Goal: Check status: Check status

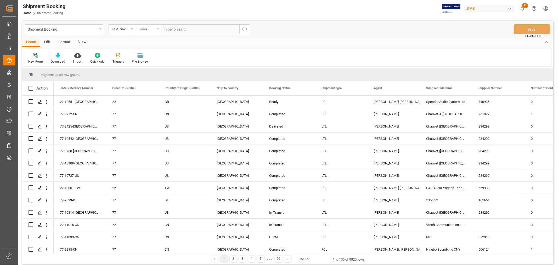
click at [159, 30] on div "Equals" at bounding box center [148, 29] width 26 height 10
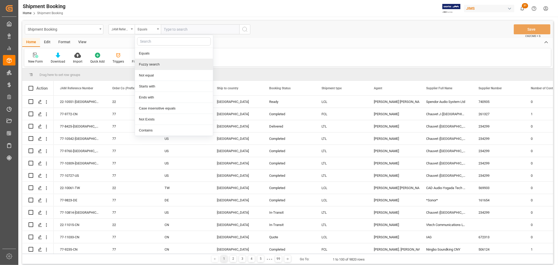
click at [156, 66] on div "Fuzzy search" at bounding box center [174, 64] width 78 height 11
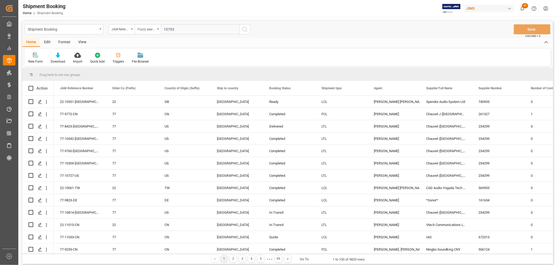
type input "10793"
click at [244, 29] on icon "search button" at bounding box center [245, 29] width 6 height 6
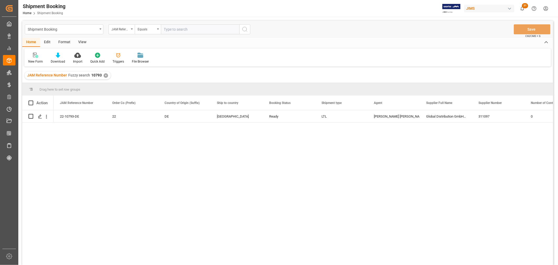
click at [277, 186] on div "22-10793-DE 22 DE United States Ready LTL Amitkumar Shanubhai Prajapati Global …" at bounding box center [303, 189] width 499 height 158
click at [156, 30] on div "Equals" at bounding box center [148, 29] width 26 height 10
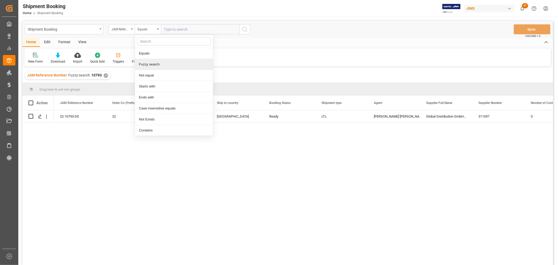
click at [152, 65] on div "Fuzzy search" at bounding box center [174, 64] width 78 height 11
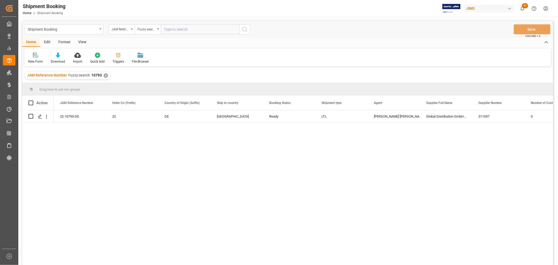
paste input "77-10554-ID"
type input "77-10554-ID"
click at [246, 31] on line "search button" at bounding box center [246, 31] width 1 height 1
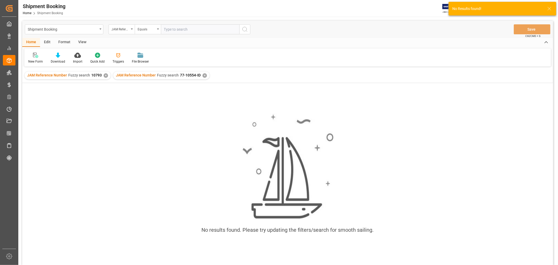
click at [104, 75] on div "✕" at bounding box center [106, 75] width 4 height 4
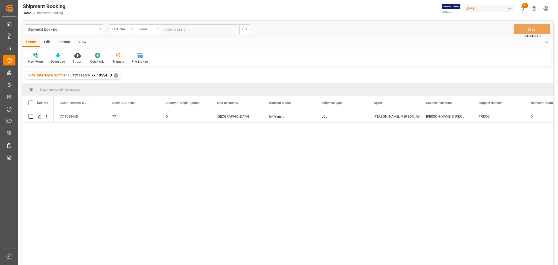
click at [164, 168] on div "77-10554-ID 77 ID Canada In-Transit LCL Lynne St. Jacques Barnes & Mullins (Ind…" at bounding box center [303, 189] width 499 height 158
click at [38, 116] on icon "Press SPACE to select this row." at bounding box center [40, 116] width 4 height 4
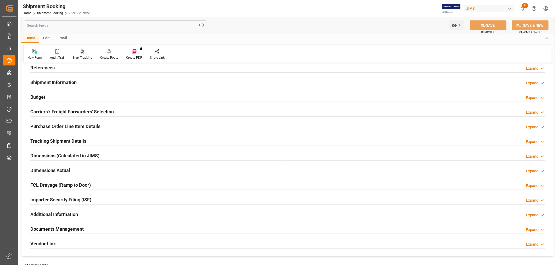
scroll to position [58, 0]
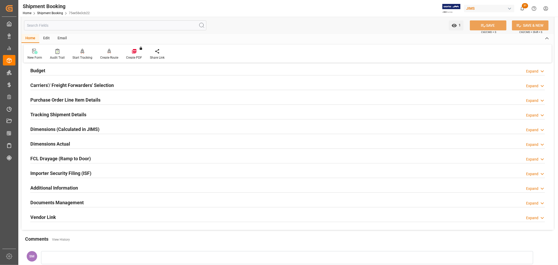
click at [44, 112] on h2 "Tracking Shipment Details" at bounding box center [58, 114] width 56 height 7
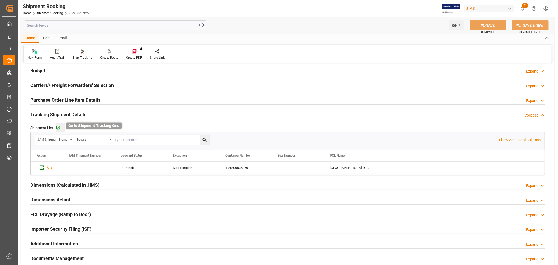
click at [57, 126] on icon "button" at bounding box center [58, 128] width 4 height 4
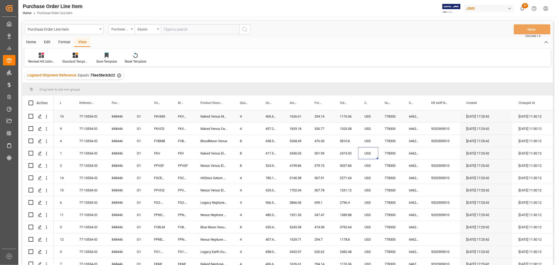
click at [90, 112] on div "77-10554-ID" at bounding box center [89, 116] width 32 height 12
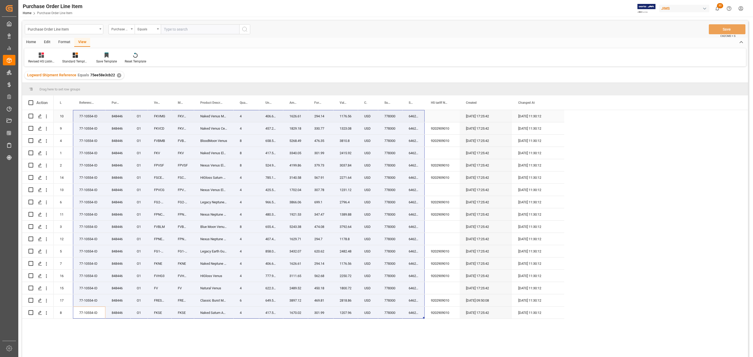
drag, startPoint x: 91, startPoint y: 314, endPoint x: 420, endPoint y: 117, distance: 383.0
click at [420, 117] on div "848446 O1 10 77-10554-ID FKVMG FKVMG Naked Venus Mahogany 4 406.653 1626.61 294…" at bounding box center [309, 214] width 511 height 209
drag, startPoint x: 61, startPoint y: 313, endPoint x: 406, endPoint y: 115, distance: 398.2
click at [406, 115] on div "848446 O1 10 77-10554-ID FKVMG FKVMG Naked Venus Mahogany 4 406.653 1626.61 294…" at bounding box center [309, 214] width 511 height 209
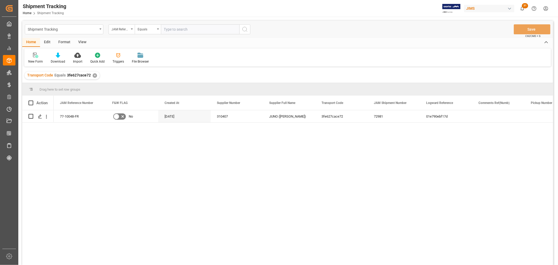
click at [84, 150] on div "77-10048-FR No [DATE] 310407 JUNO ([PERSON_NAME]) 3fe627cace72 72981 01e790ebf1…" at bounding box center [303, 189] width 499 height 158
click at [39, 117] on icon "Press SPACE to select this row." at bounding box center [40, 116] width 4 height 4
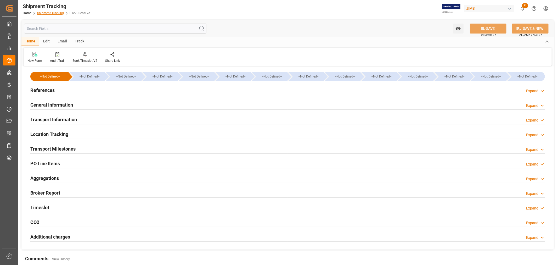
click at [59, 12] on link "Shipment Tracking" at bounding box center [50, 13] width 27 height 4
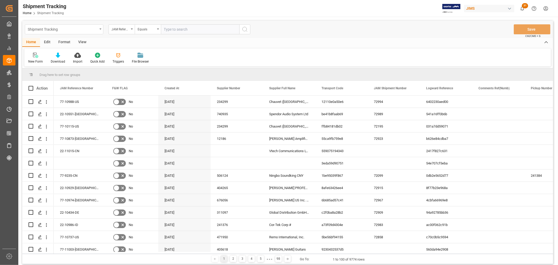
click at [101, 28] on div "Shipment Tracking" at bounding box center [64, 29] width 78 height 10
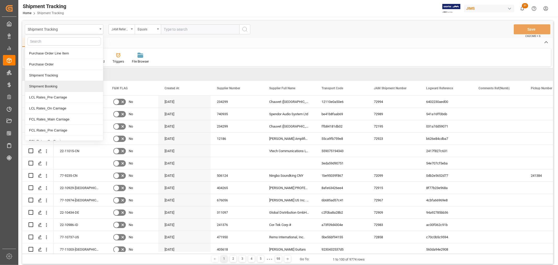
click at [54, 87] on div "Shipment Booking" at bounding box center [64, 86] width 78 height 11
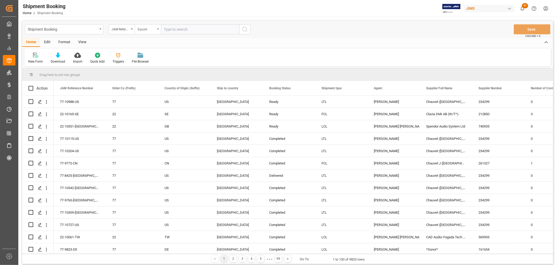
click at [158, 30] on div "Equals" at bounding box center [148, 29] width 26 height 10
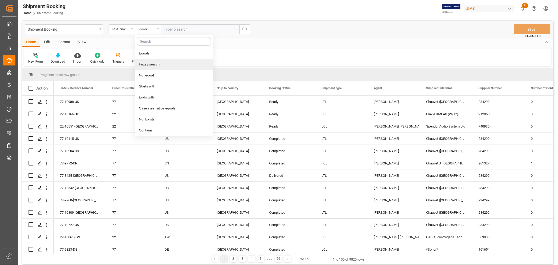
click at [153, 62] on div "Fuzzy search" at bounding box center [174, 64] width 78 height 11
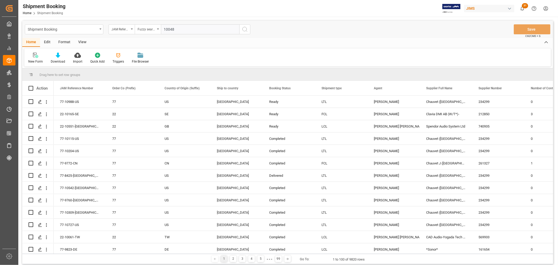
type input "10048"
click at [244, 29] on icon "search button" at bounding box center [245, 29] width 6 height 6
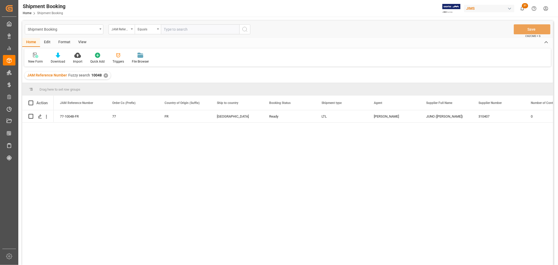
click at [139, 158] on div "77-10048-FR 77 FR Canada Ready LTL Shyamala Mantha JUNO (Vandoren) 310407 0" at bounding box center [303, 189] width 499 height 158
click at [38, 118] on icon "Press SPACE to select this row." at bounding box center [40, 116] width 4 height 4
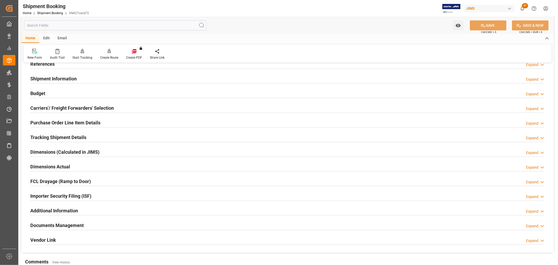
scroll to position [87, 0]
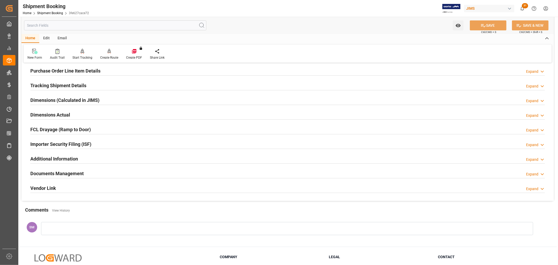
click at [68, 172] on h2 "Documents Management" at bounding box center [56, 173] width 53 height 7
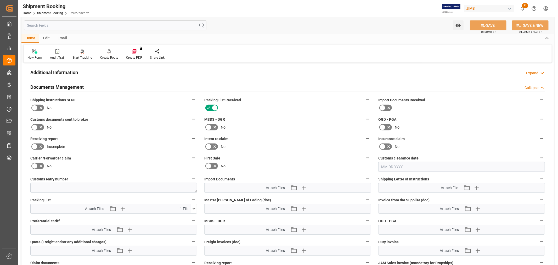
scroll to position [174, 0]
click at [302, 185] on icon "button" at bounding box center [303, 186] width 5 height 5
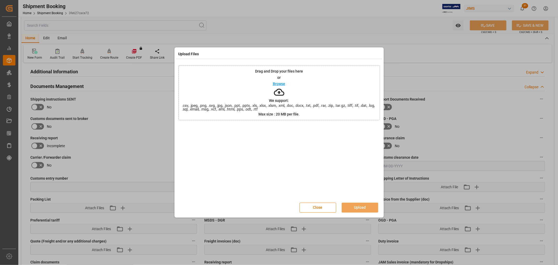
click at [276, 82] on p "Browse" at bounding box center [279, 84] width 12 height 4
click at [280, 83] on p "Browse" at bounding box center [279, 84] width 12 height 4
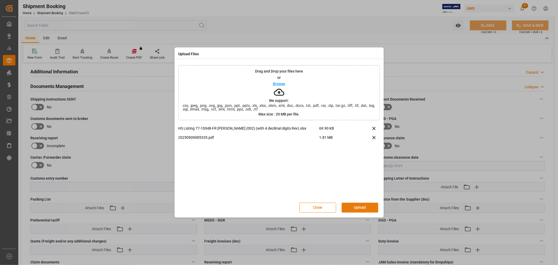
click at [362, 205] on button "Upload" at bounding box center [360, 207] width 37 height 10
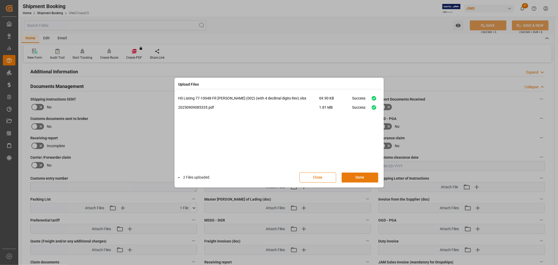
click at [358, 176] on button "Done" at bounding box center [360, 177] width 37 height 10
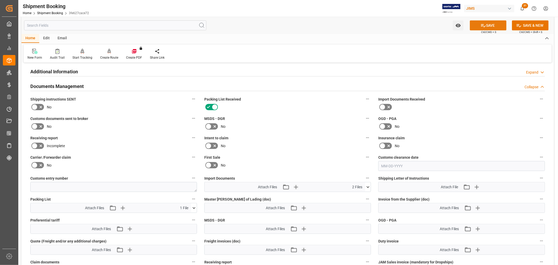
click at [494, 24] on button "SAVE" at bounding box center [488, 25] width 37 height 10
click at [194, 207] on icon at bounding box center [194, 208] width 3 height 2
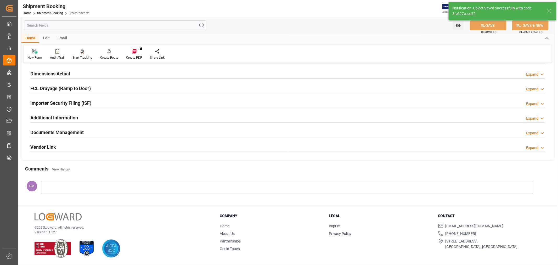
scroll to position [128, 0]
click at [56, 130] on h2 "Documents Management" at bounding box center [56, 132] width 53 height 7
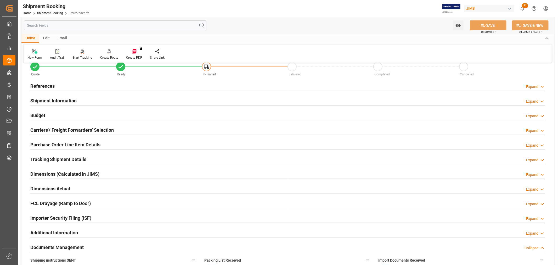
scroll to position [12, 0]
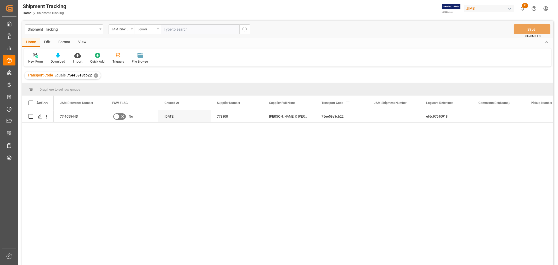
click at [84, 41] on div "View" at bounding box center [82, 42] width 16 height 9
click at [29, 60] on div "Default" at bounding box center [33, 61] width 10 height 5
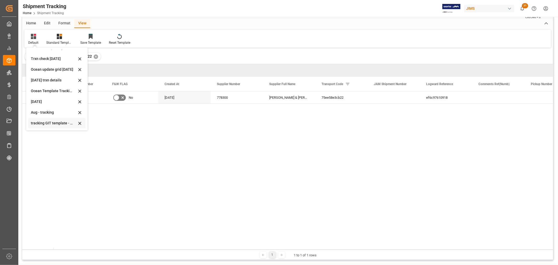
scroll to position [29, 0]
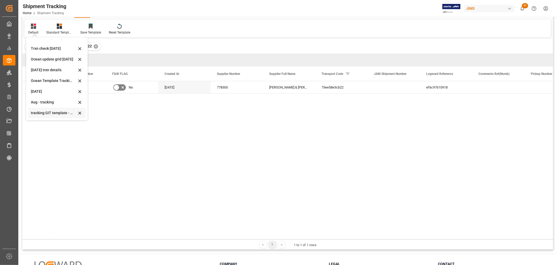
click at [40, 112] on div "tracking GIT template - Rev" at bounding box center [54, 112] width 46 height 5
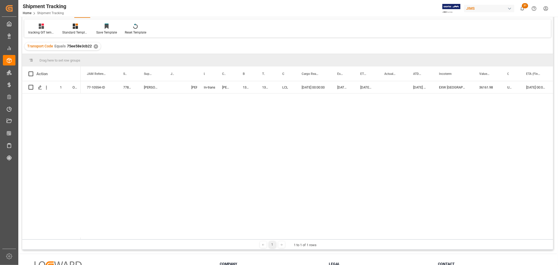
click at [195, 110] on div "77-10554-ID 778300 Barnes & Mullins (Indonesia) In-transit Lynne St. Jacques DE…" at bounding box center [317, 160] width 472 height 158
click at [262, 87] on div "13634671" at bounding box center [266, 87] width 20 height 12
click at [236, 89] on div "13634671" at bounding box center [245, 87] width 19 height 12
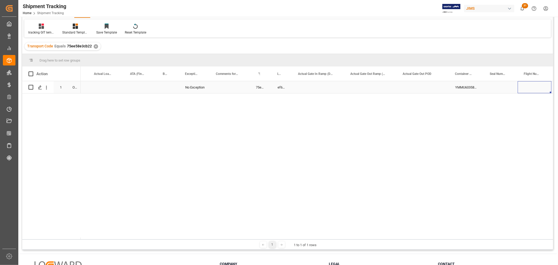
scroll to position [0, 681]
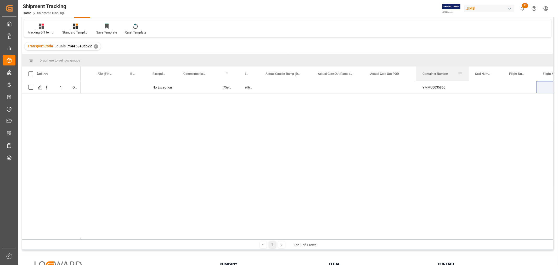
drag, startPoint x: 451, startPoint y: 72, endPoint x: 469, endPoint y: 75, distance: 18.1
click at [469, 75] on div at bounding box center [469, 73] width 2 height 14
click at [479, 85] on div "Press SPACE to select this row." at bounding box center [486, 87] width 34 height 12
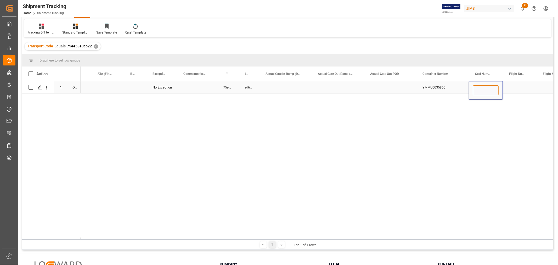
click at [483, 88] on input "Press SPACE to select this row." at bounding box center [486, 90] width 26 height 10
type input "YMAQ212885"
click at [453, 87] on div "YMMU6035866" at bounding box center [442, 87] width 53 height 12
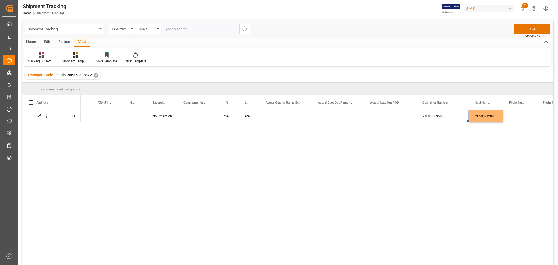
scroll to position [0, 0]
click at [529, 30] on button "Save" at bounding box center [532, 29] width 37 height 10
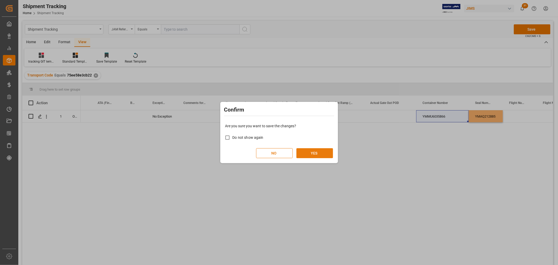
click at [322, 155] on button "YES" at bounding box center [314, 153] width 37 height 10
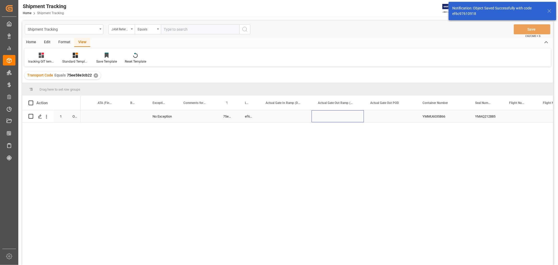
click at [314, 119] on div "Press SPACE to select this row." at bounding box center [338, 116] width 52 height 12
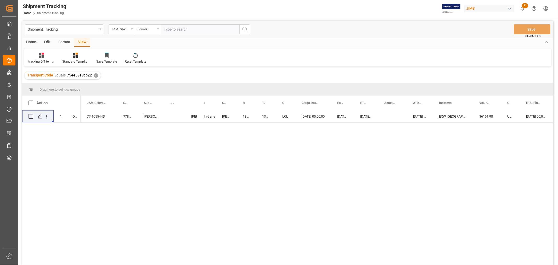
drag, startPoint x: 241, startPoint y: 144, endPoint x: 241, endPoint y: 136, distance: 7.9
click at [241, 144] on div "10-24-2025 00:00:00 36161.98 USD EXW Jakarta, Indonesia 09-10-2025 00:00:00 08-…" at bounding box center [317, 189] width 472 height 158
click at [245, 117] on div "13634671" at bounding box center [245, 116] width 19 height 12
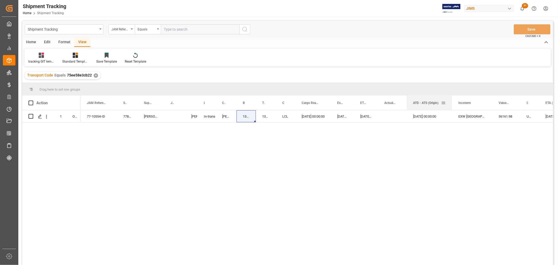
drag, startPoint x: 432, startPoint y: 97, endPoint x: 452, endPoint y: 103, distance: 20.2
click at [452, 103] on div at bounding box center [452, 102] width 2 height 14
click at [40, 114] on icon "Press SPACE to select this row." at bounding box center [40, 116] width 4 height 4
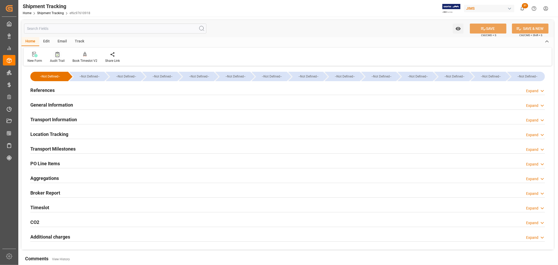
click at [58, 59] on div "Audit Trail" at bounding box center [57, 60] width 15 height 5
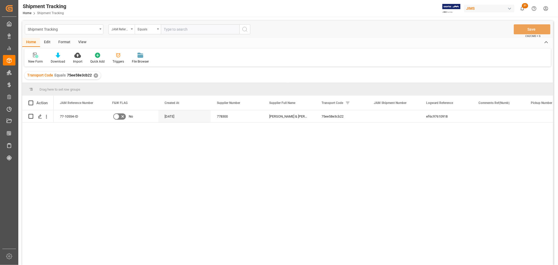
click at [84, 41] on div "View" at bounding box center [82, 42] width 16 height 9
click at [32, 60] on div "Default" at bounding box center [33, 61] width 10 height 5
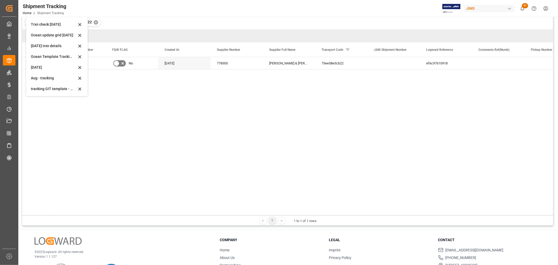
scroll to position [58, 0]
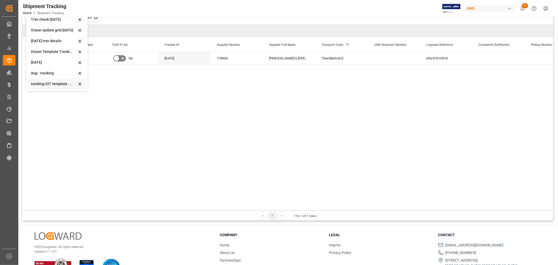
click at [39, 84] on div "tracking GIT template - Rev" at bounding box center [54, 83] width 46 height 5
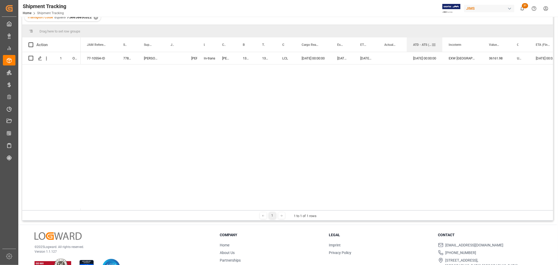
drag, startPoint x: 432, startPoint y: 41, endPoint x: 441, endPoint y: 45, distance: 10.3
click at [441, 45] on div at bounding box center [442, 44] width 2 height 14
click at [385, 60] on div "Press SPACE to select this row." at bounding box center [392, 58] width 29 height 12
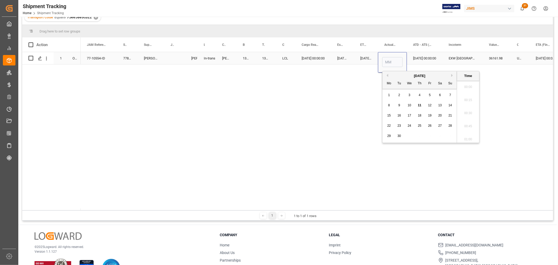
scroll to position [695, 0]
click at [409, 97] on span "3" at bounding box center [410, 95] width 2 height 4
type input "09-03-2025 00:00"
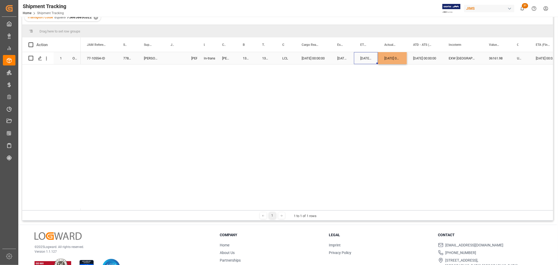
click at [368, 60] on div "08-25-2025 00:00:00" at bounding box center [366, 58] width 24 height 12
click at [510, 61] on div "36161.98" at bounding box center [497, 58] width 28 height 12
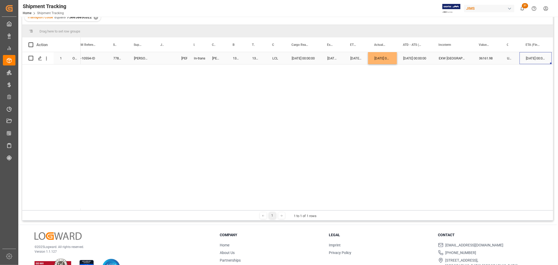
scroll to position [0, 40]
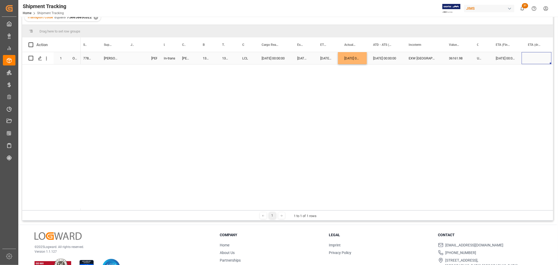
click at [505, 58] on div "10-24-2025 00:00:00" at bounding box center [505, 58] width 32 height 12
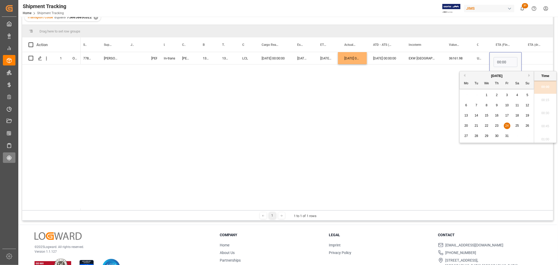
scroll to position [0, 0]
click at [530, 74] on button "Next Month" at bounding box center [529, 75] width 3 height 3
click at [463, 75] on button "Previous Month" at bounding box center [463, 75] width 3 height 3
click at [529, 74] on button "Next Month" at bounding box center [529, 75] width 3 height 3
click at [465, 105] on span "3" at bounding box center [466, 105] width 2 height 4
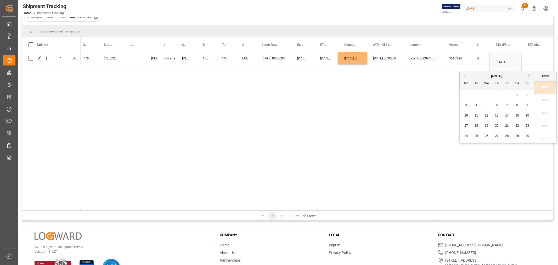
type input "11-03-2025 00:00"
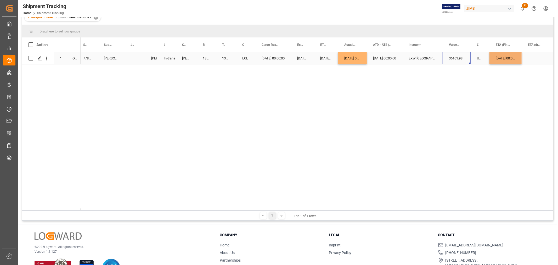
click at [459, 60] on div "36161.98" at bounding box center [457, 58] width 28 height 12
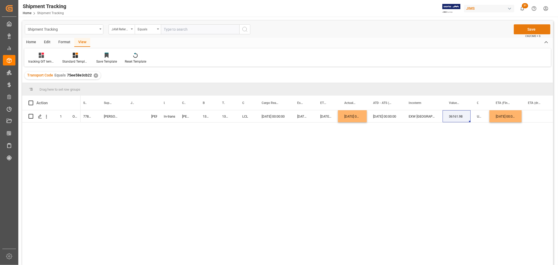
click at [536, 28] on button "Save" at bounding box center [532, 29] width 37 height 10
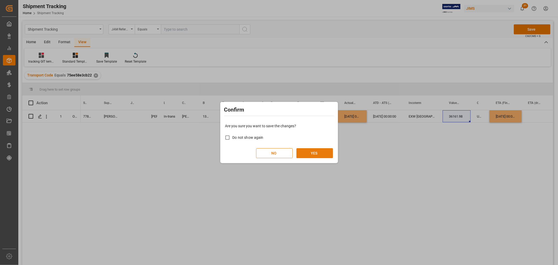
click at [310, 150] on button "YES" at bounding box center [314, 153] width 37 height 10
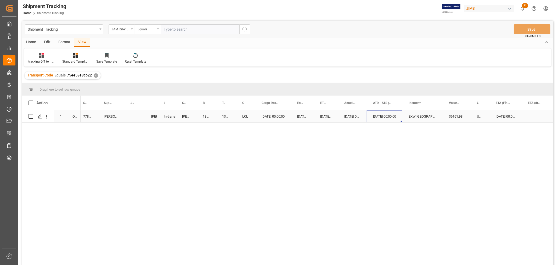
click at [369, 117] on div "09-10-2025 00:00:00" at bounding box center [385, 116] width 36 height 12
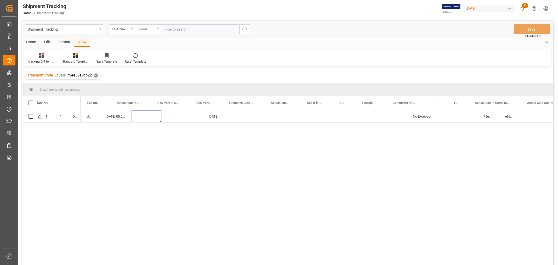
scroll to position [0, 297]
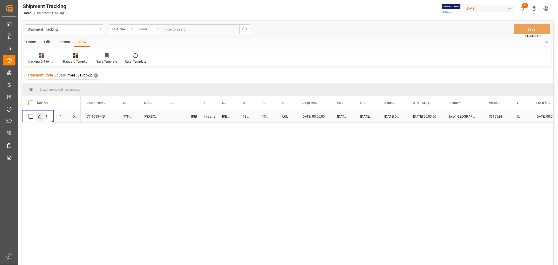
click at [40, 118] on line "Press SPACE to select this row." at bounding box center [39, 118] width 3 height 0
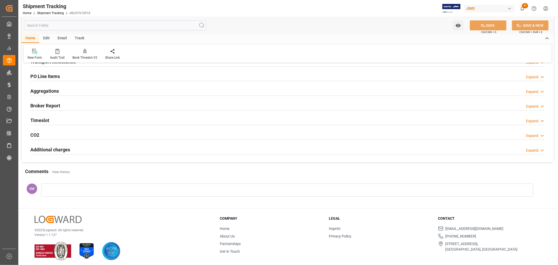
click at [54, 190] on div at bounding box center [287, 189] width 492 height 13
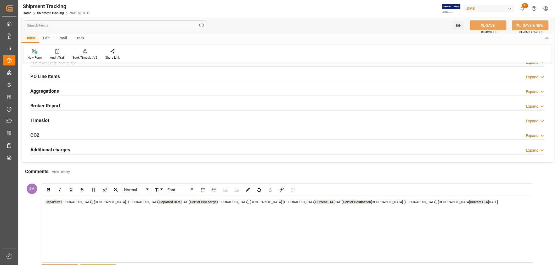
click at [181, 241] on div "Departure Jakarta, Jakarta Raya, Indonesia Departed Date 2025-09-03 Port of Dis…" at bounding box center [287, 229] width 491 height 66
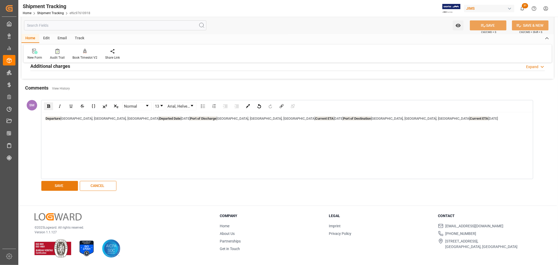
click at [57, 187] on button "SAVE" at bounding box center [59, 186] width 37 height 10
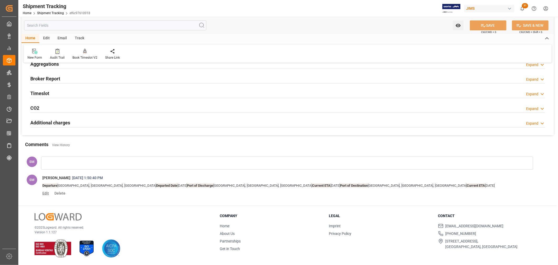
click at [43, 195] on span "Edit" at bounding box center [47, 193] width 10 height 4
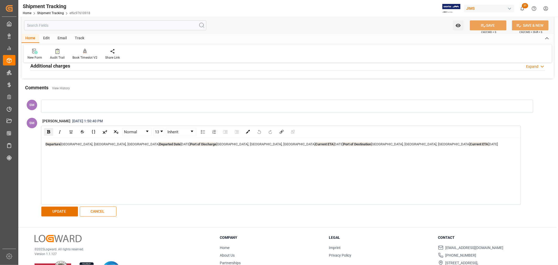
click at [190, 144] on span "Port of Discharge" at bounding box center [203, 144] width 26 height 4
click at [190, 143] on span "Port of Discharge" at bounding box center [203, 144] width 26 height 4
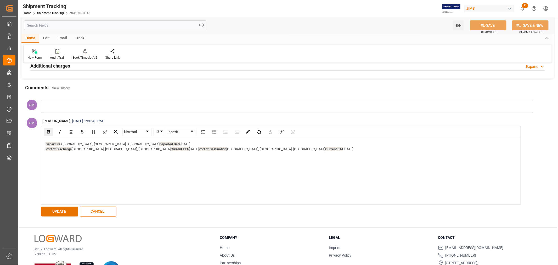
click at [171, 150] on span "Current ETA" at bounding box center [180, 149] width 18 height 4
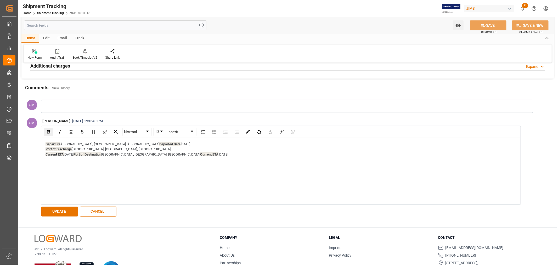
click at [82, 154] on span "Port of Destination" at bounding box center [88, 154] width 28 height 4
click at [45, 155] on div "Departure Jakarta, Jakarta Raya, Indonesia Departed Date 2025-09-03 Port of Dis…" at bounding box center [280, 152] width 471 height 20
click at [46, 152] on span "Current ETA" at bounding box center [55, 154] width 18 height 4
click at [159, 143] on span "Departed Date" at bounding box center [169, 144] width 21 height 4
click at [212, 181] on div "Departure Jakarta, Jakarta Raya, Indonesia Departed Date 2025-09-03 Port of Dis…" at bounding box center [281, 171] width 479 height 66
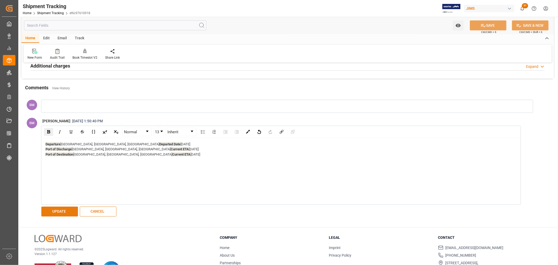
click at [54, 210] on button "UPDATE" at bounding box center [59, 211] width 37 height 10
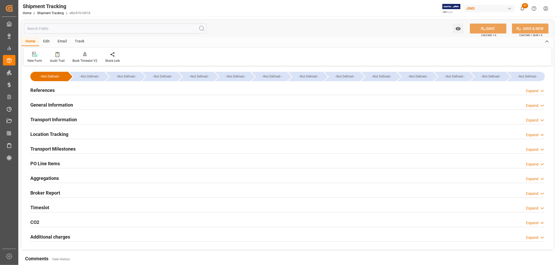
click at [43, 89] on h2 "References" at bounding box center [42, 90] width 24 height 7
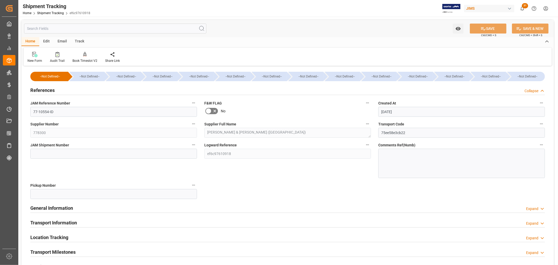
click at [43, 89] on h2 "References" at bounding box center [42, 90] width 24 height 7
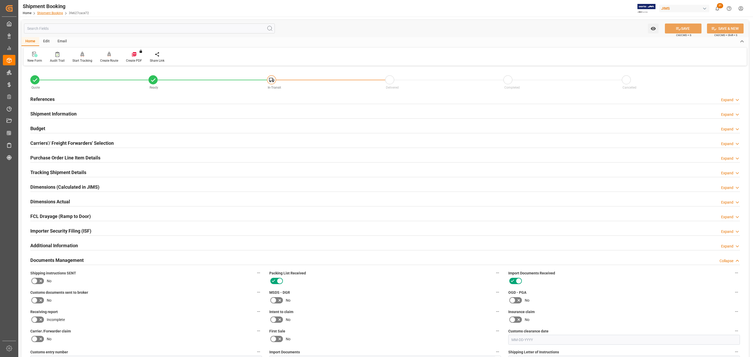
click at [50, 11] on link "Shipment Booking" at bounding box center [50, 13] width 26 height 4
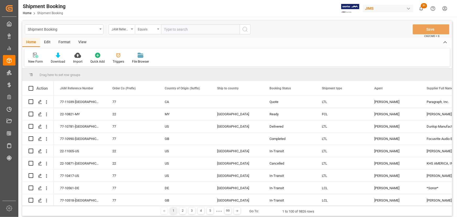
click at [159, 29] on div "Equals" at bounding box center [148, 29] width 26 height 10
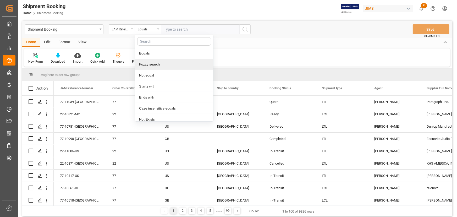
click at [155, 65] on div "Fuzzy search" at bounding box center [174, 64] width 78 height 11
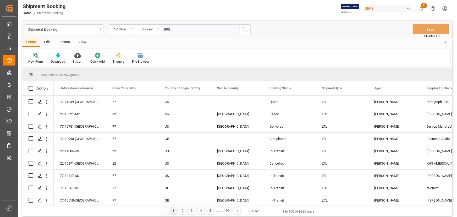
type input "8981"
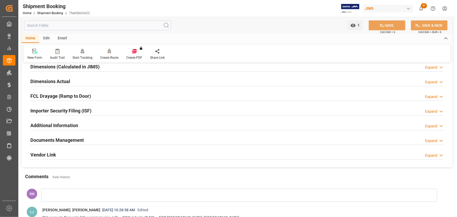
scroll to position [177, 0]
click at [54, 138] on h2 "Documents Management" at bounding box center [56, 139] width 53 height 7
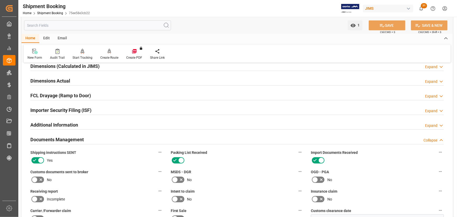
click at [37, 177] on icon at bounding box center [34, 179] width 6 height 6
click at [0, 0] on input "checkbox" at bounding box center [0, 0] width 0 height 0
click at [393, 21] on button "SAVE" at bounding box center [386, 25] width 37 height 10
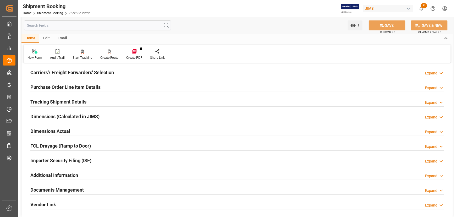
scroll to position [95, 0]
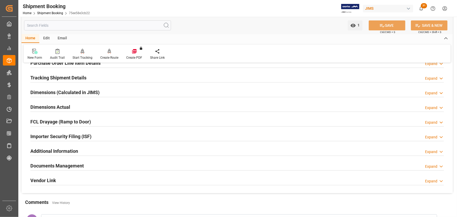
click at [54, 166] on h2 "Documents Management" at bounding box center [56, 165] width 53 height 7
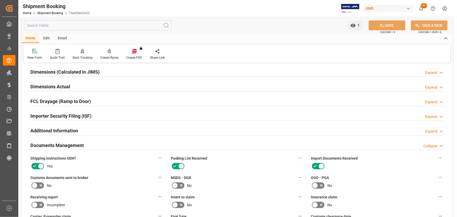
scroll to position [143, 0]
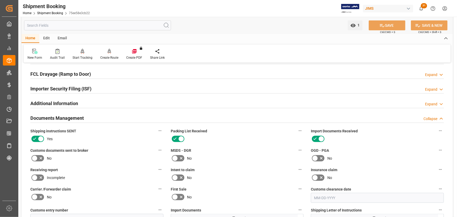
click at [38, 157] on icon at bounding box center [41, 158] width 6 height 6
click at [0, 0] on input "checkbox" at bounding box center [0, 0] width 0 height 0
click at [381, 26] on icon at bounding box center [382, 25] width 5 height 3
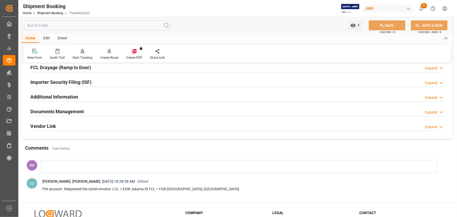
scroll to position [146, 0]
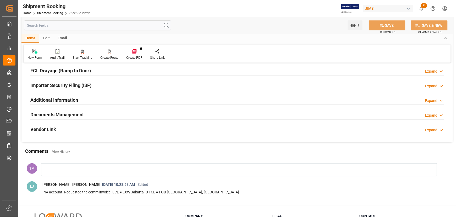
click at [55, 114] on h2 "Documents Management" at bounding box center [56, 114] width 53 height 7
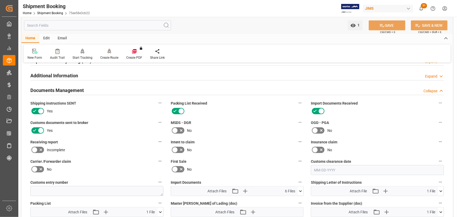
scroll to position [194, 0]
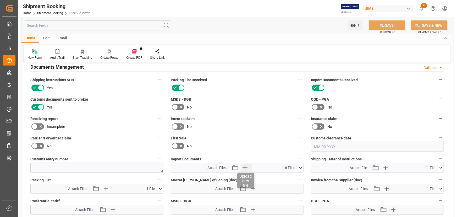
click at [244, 166] on icon "button" at bounding box center [245, 167] width 8 height 8
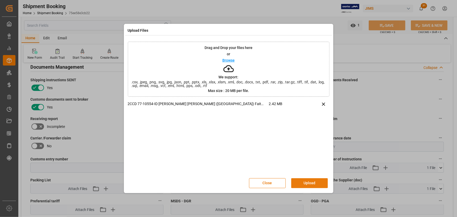
click at [314, 180] on button "Upload" at bounding box center [309, 183] width 37 height 10
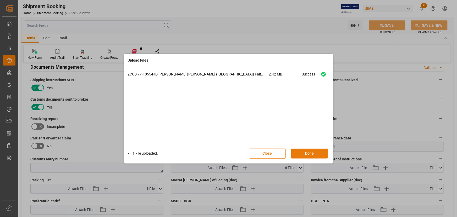
click at [312, 155] on button "Done" at bounding box center [309, 153] width 37 height 10
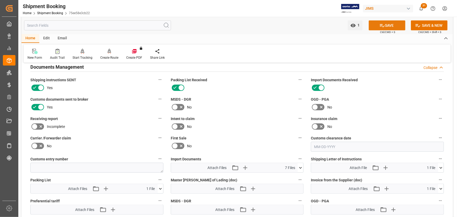
click at [386, 25] on button "SAVE" at bounding box center [386, 25] width 37 height 10
